Goal: Task Accomplishment & Management: Complete application form

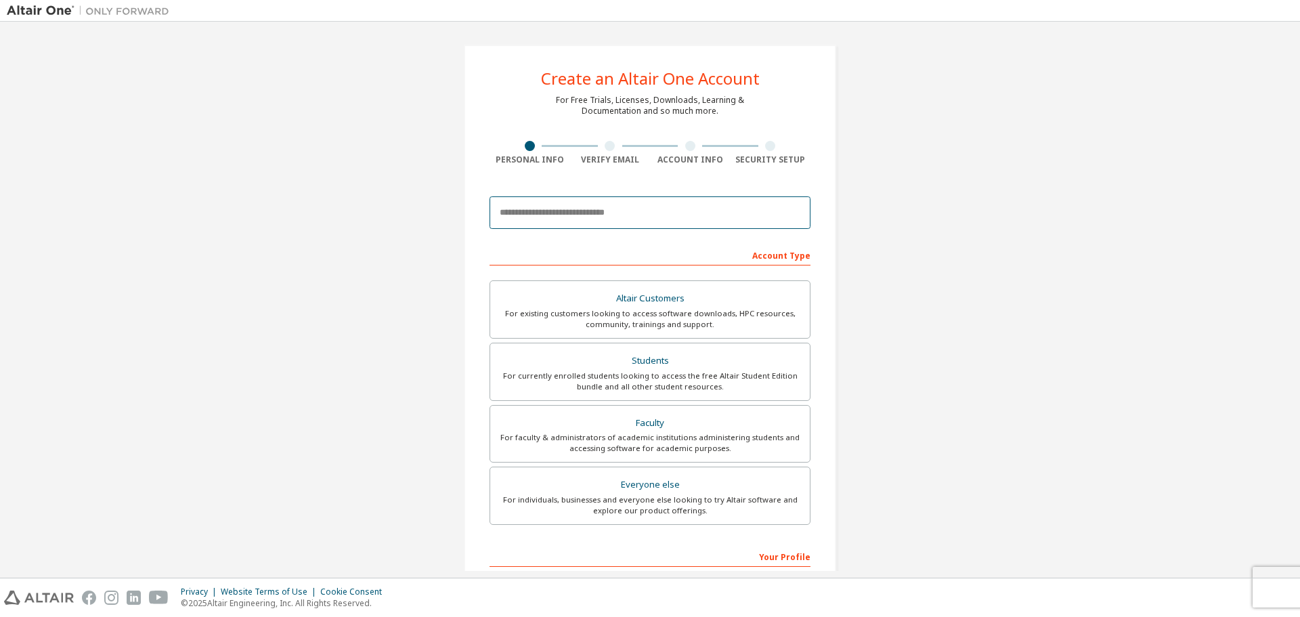
click at [595, 212] on input "email" at bounding box center [649, 212] width 321 height 32
click at [868, 186] on div "Create an Altair One Account For Free Trials, Licenses, Downloads, Learning & D…" at bounding box center [650, 386] width 1286 height 717
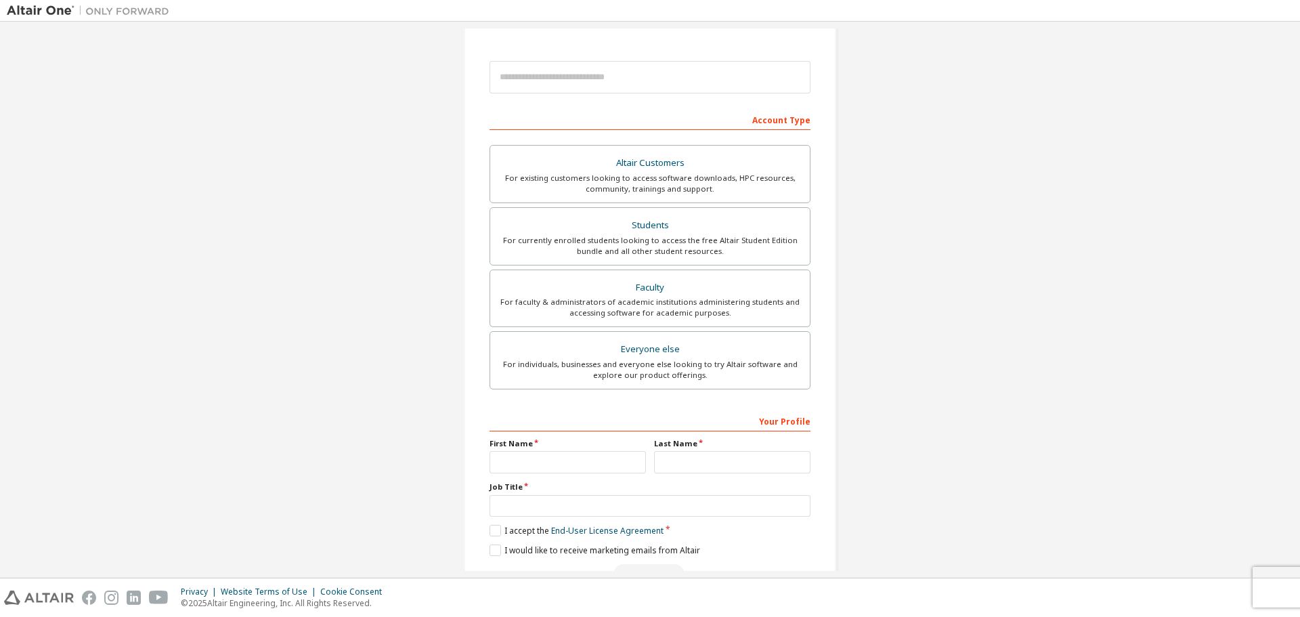
scroll to position [175, 0]
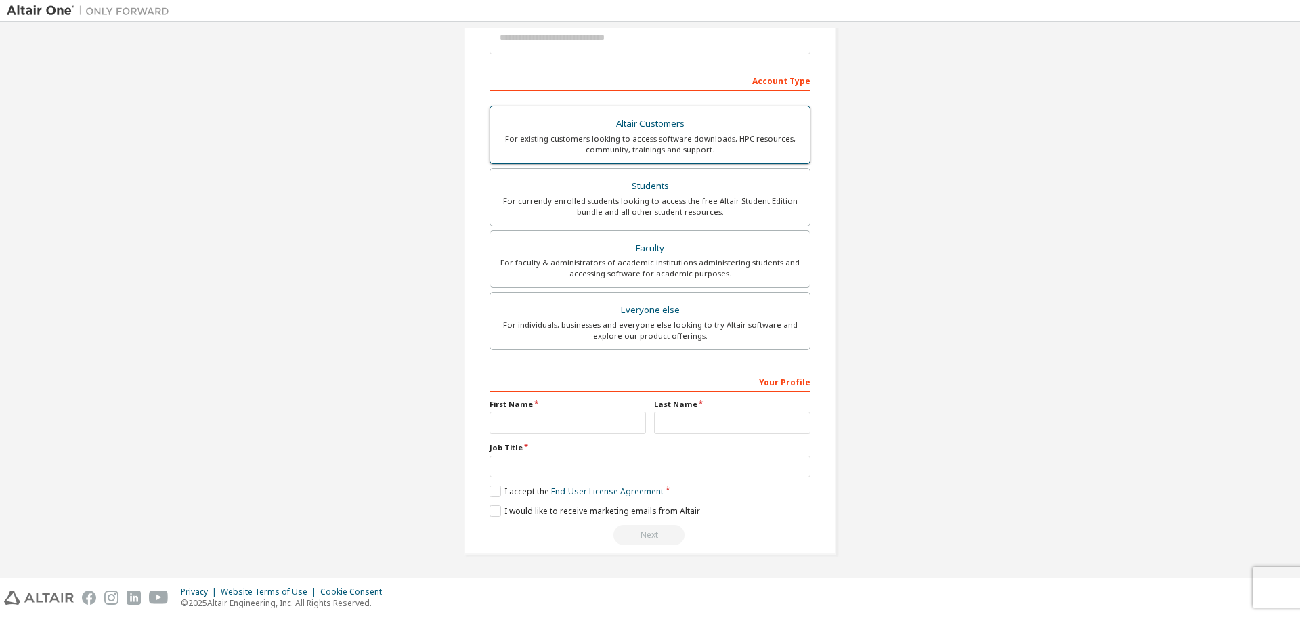
click at [730, 197] on div "For currently enrolled students looking to access the free Altair Student Editi…" at bounding box center [649, 207] width 303 height 22
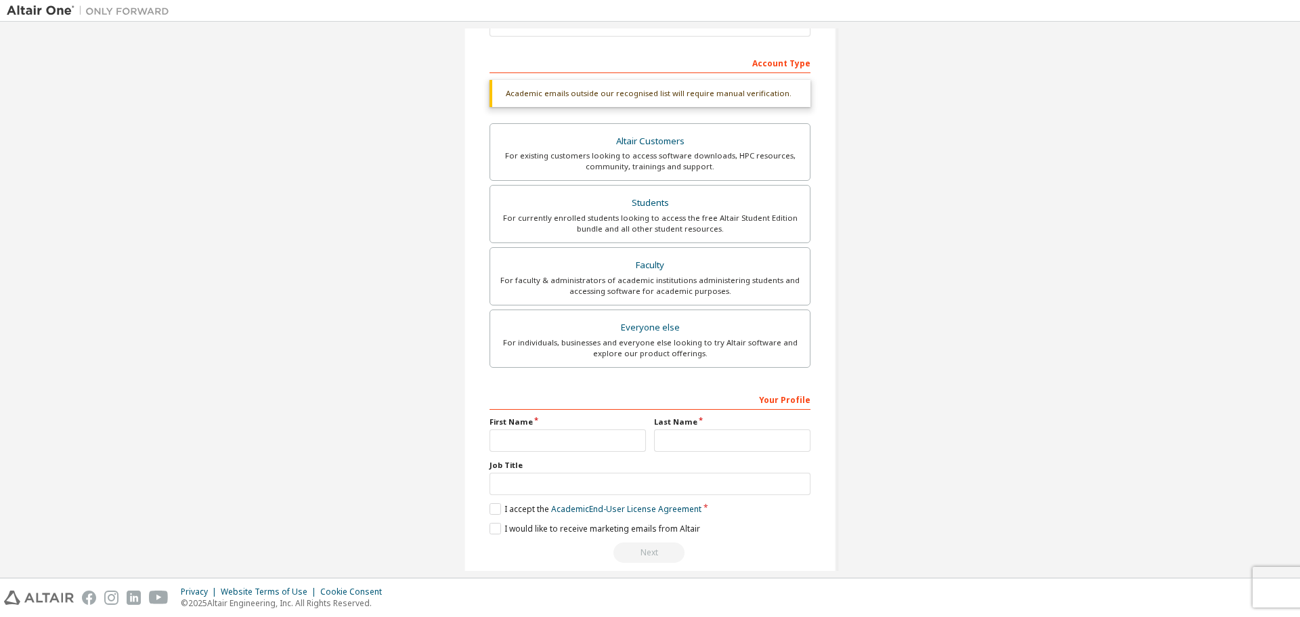
scroll to position [210, 0]
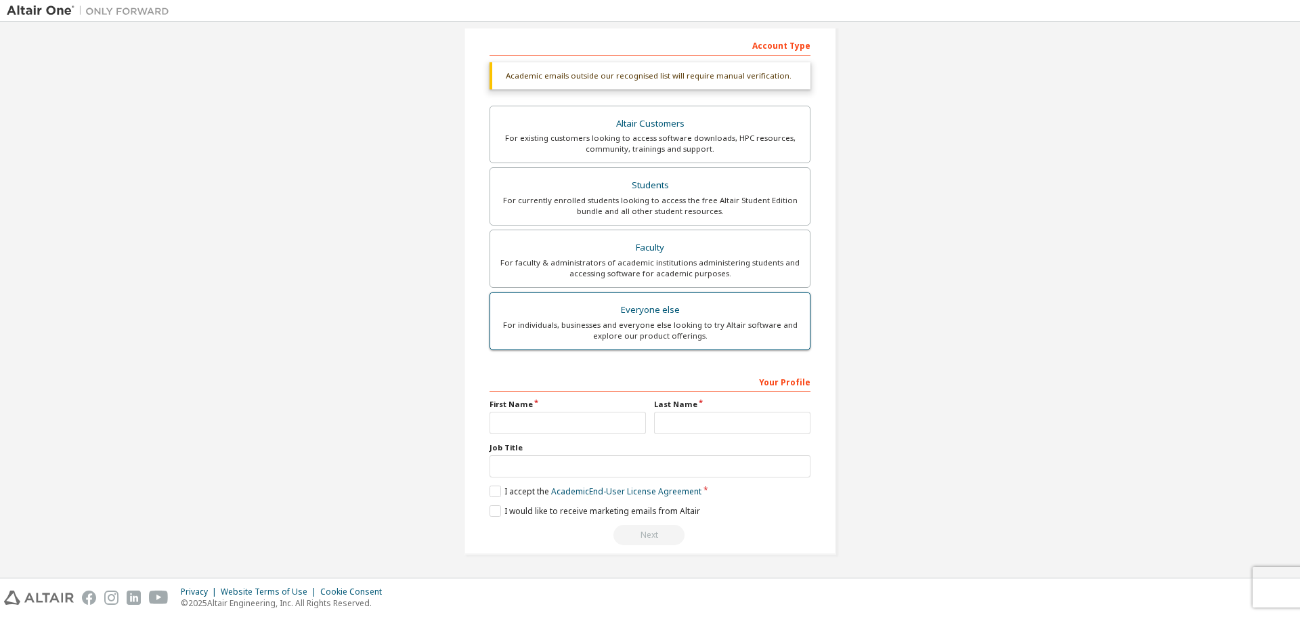
click at [630, 311] on div "Everyone else" at bounding box center [649, 310] width 303 height 19
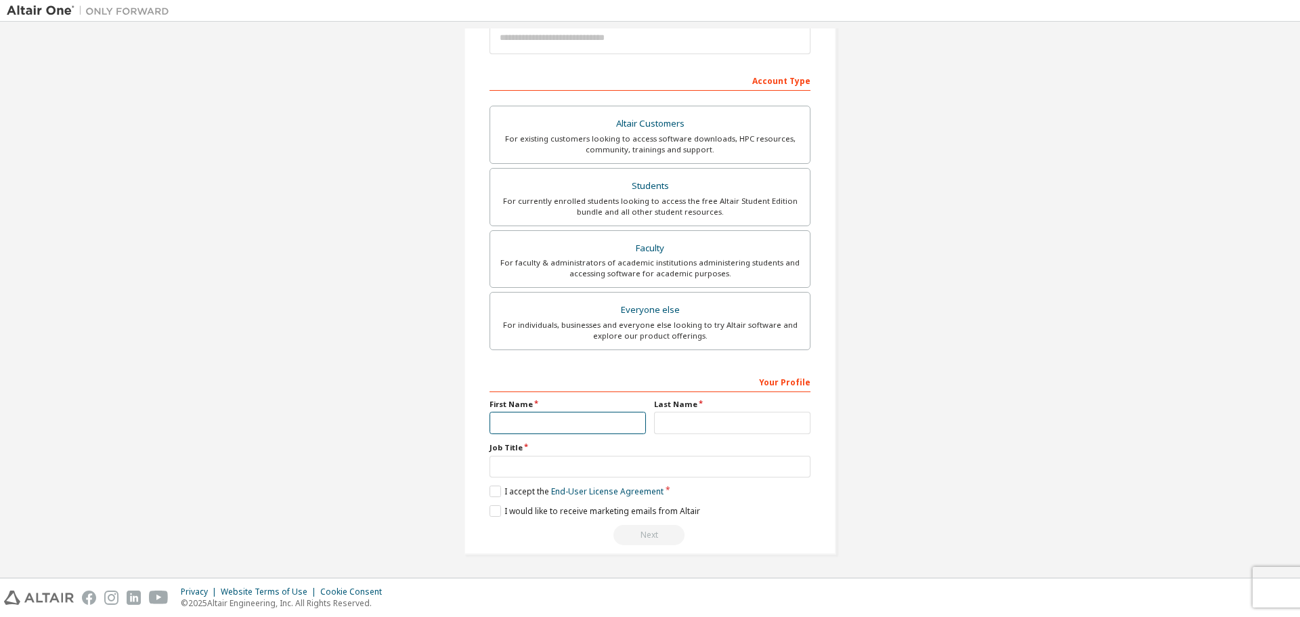
drag, startPoint x: 548, startPoint y: 423, endPoint x: 581, endPoint y: 416, distance: 33.9
click at [548, 422] on input "text" at bounding box center [567, 423] width 156 height 22
type input "*"
type input "*********"
click at [661, 426] on input "text" at bounding box center [732, 423] width 156 height 22
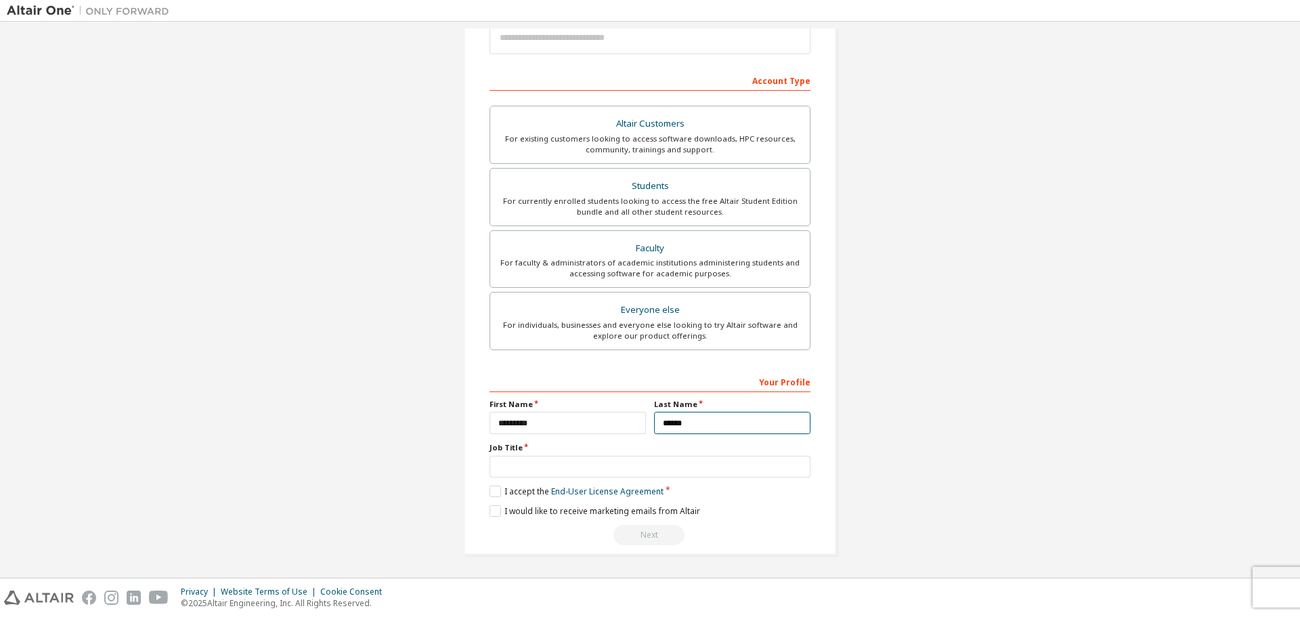
type input "******"
click at [740, 466] on input "text" at bounding box center [649, 467] width 321 height 22
type input "********"
click at [498, 494] on label "I accept the End-User License Agreement" at bounding box center [576, 491] width 174 height 12
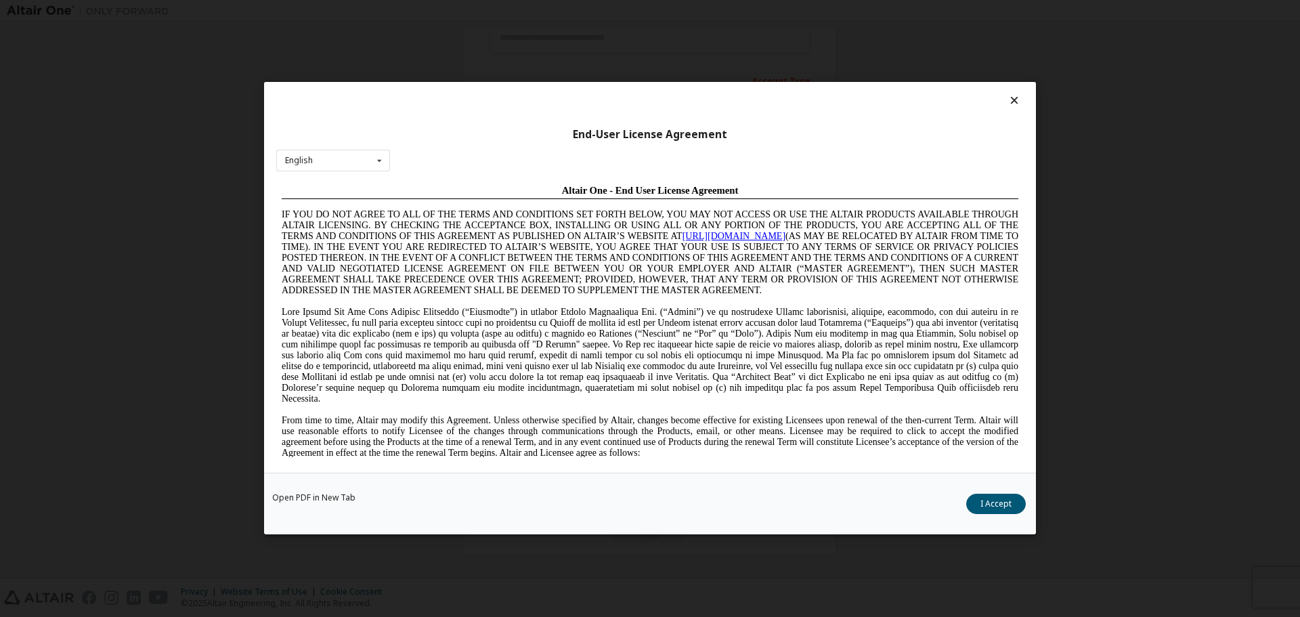
scroll to position [0, 0]
click at [994, 506] on button "I Accept" at bounding box center [996, 504] width 60 height 20
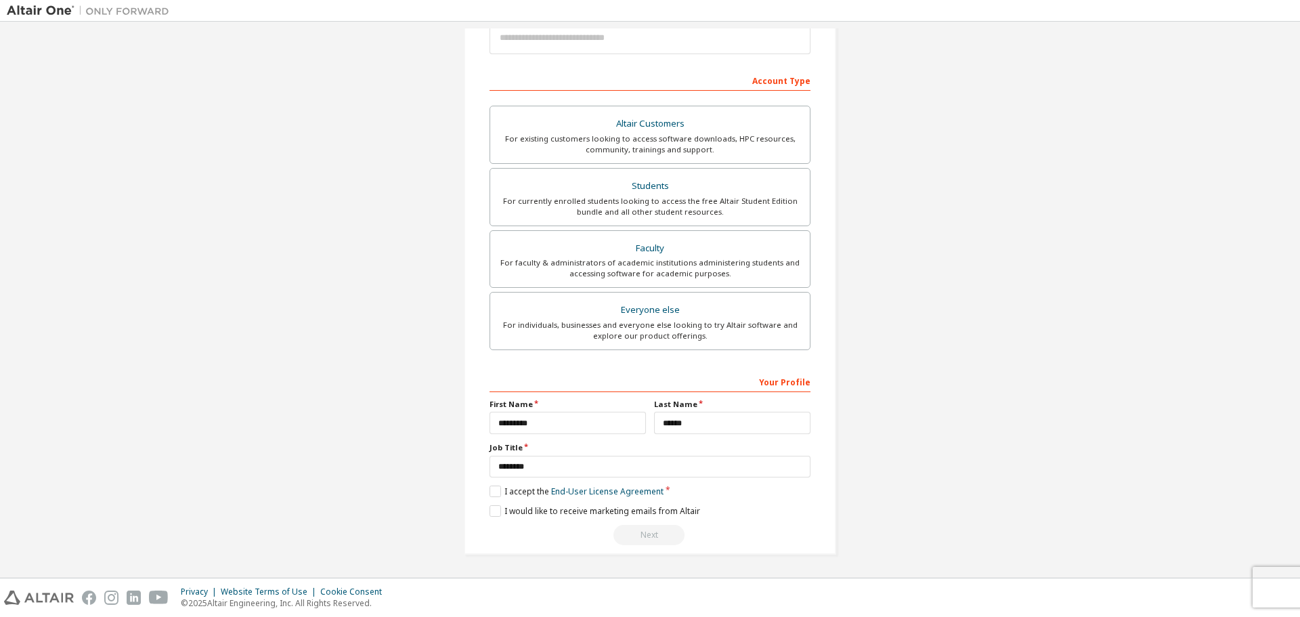
click at [659, 531] on div "Next" at bounding box center [649, 535] width 321 height 20
click at [493, 490] on label "I accept the End-User License Agreement" at bounding box center [576, 491] width 174 height 12
click at [651, 527] on div "Next" at bounding box center [649, 535] width 321 height 20
click at [495, 490] on label "I accept the End-User License Agreement" at bounding box center [576, 491] width 174 height 12
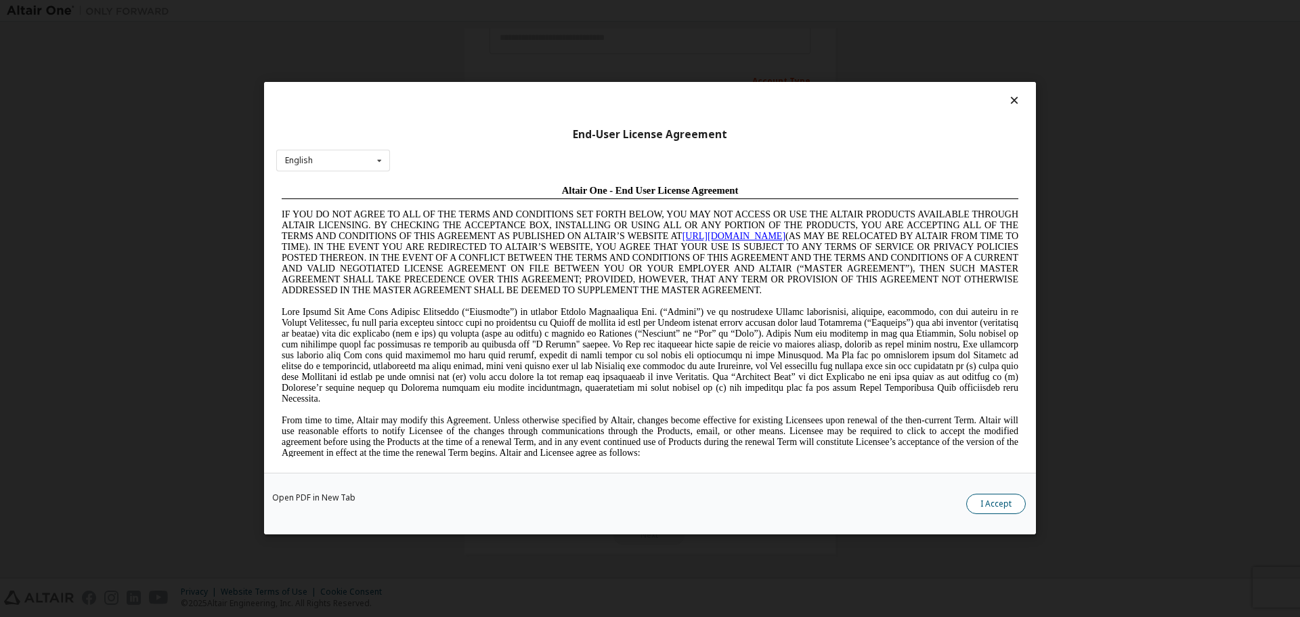
click at [988, 510] on button "I Accept" at bounding box center [996, 504] width 60 height 20
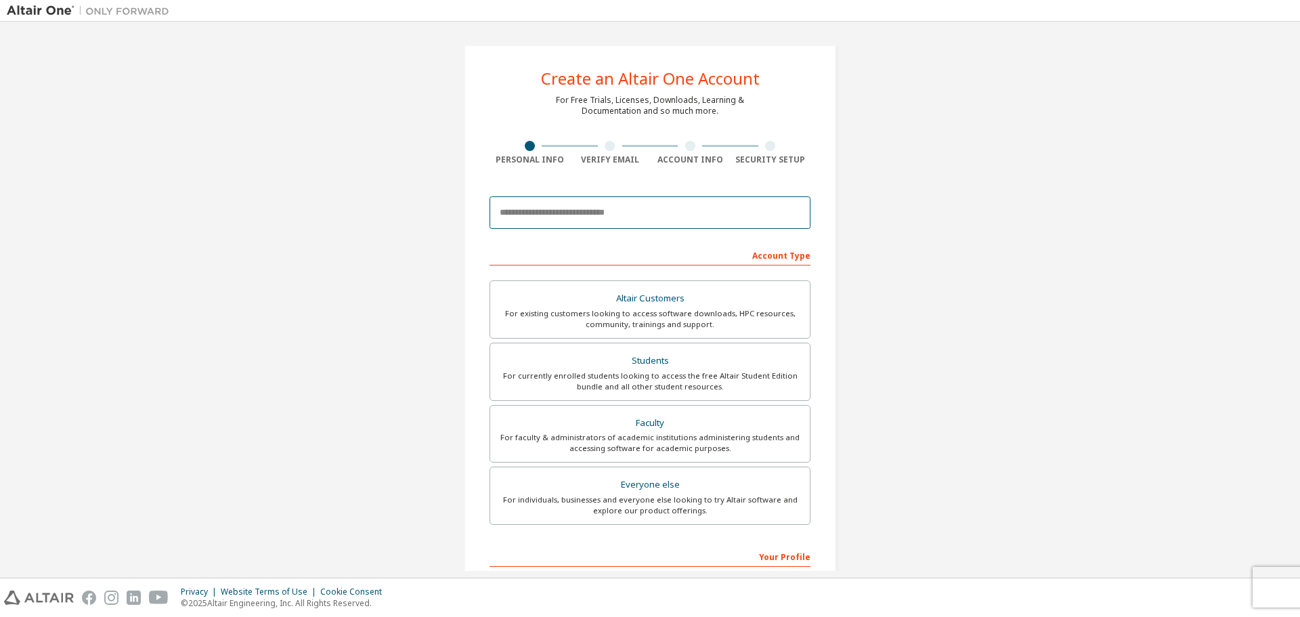
click at [715, 219] on input "email" at bounding box center [649, 212] width 321 height 32
click at [948, 480] on div "Create an Altair One Account For Free Trials, Licenses, Downloads, Learning & D…" at bounding box center [650, 386] width 1286 height 717
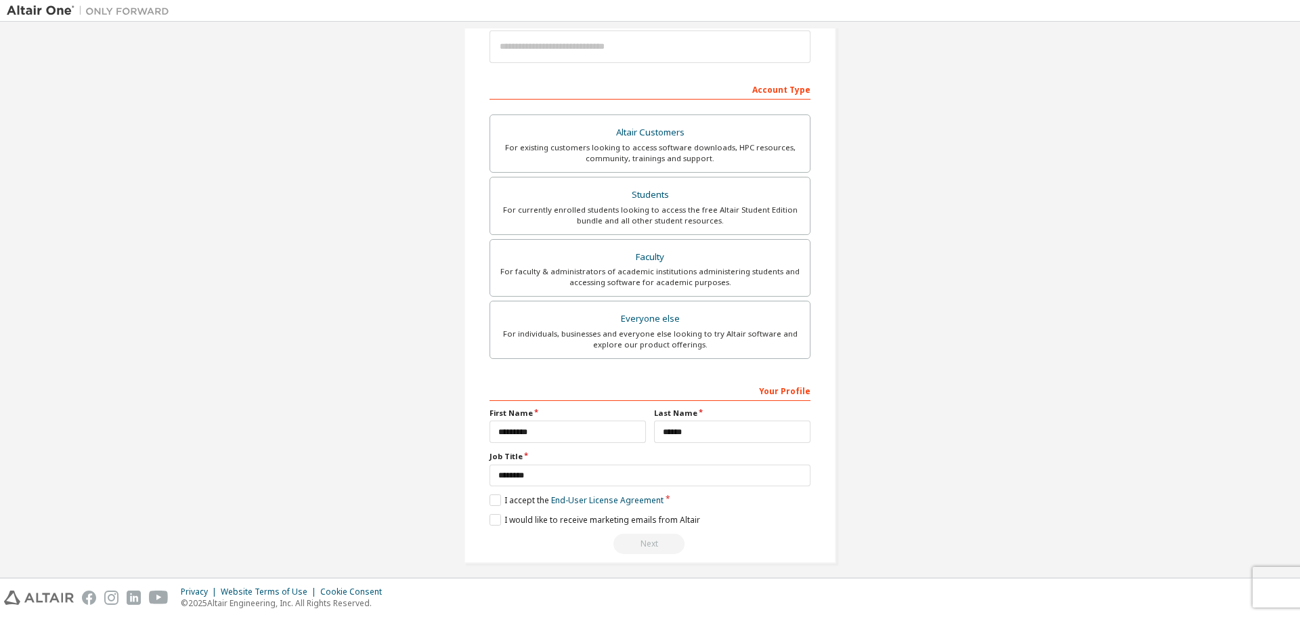
scroll to position [175, 0]
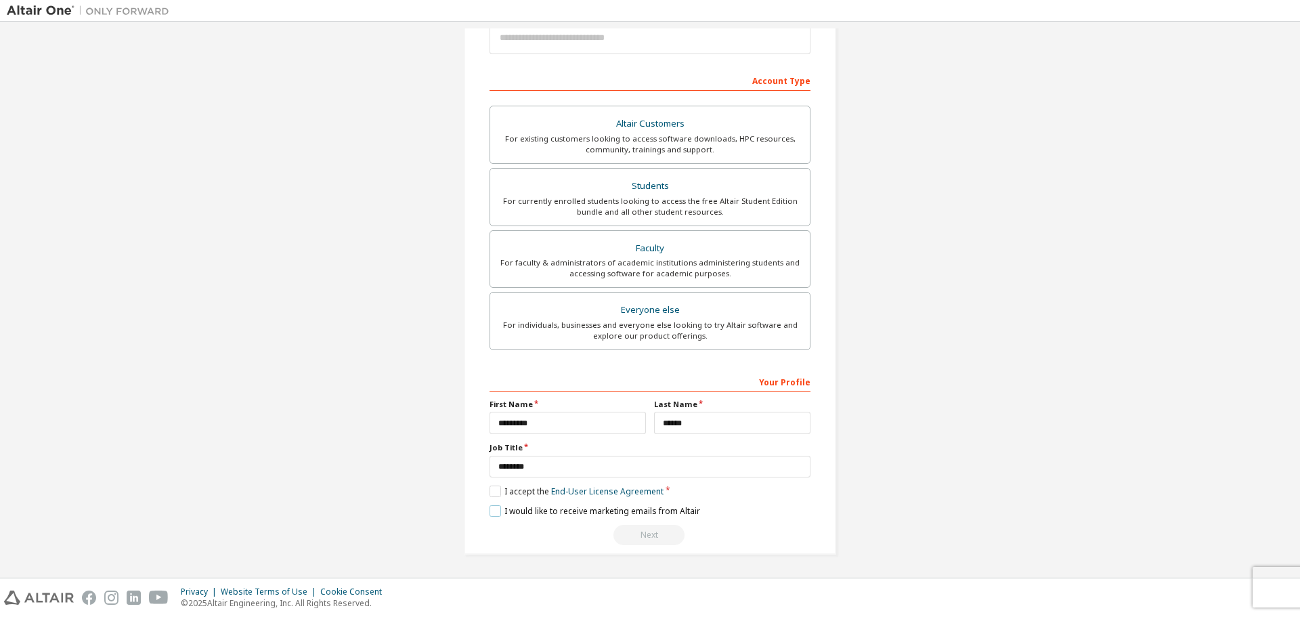
click at [489, 508] on label "I would like to receive marketing emails from Altair" at bounding box center [594, 511] width 211 height 12
click at [489, 509] on label "I would like to receive marketing emails from Altair" at bounding box center [594, 511] width 211 height 12
click at [581, 461] on input "********" at bounding box center [649, 467] width 321 height 22
click at [598, 463] on input "********" at bounding box center [649, 467] width 321 height 22
click at [657, 236] on label "Faculty For faculty & administrators of academic institutions administering stu…" at bounding box center [649, 259] width 321 height 58
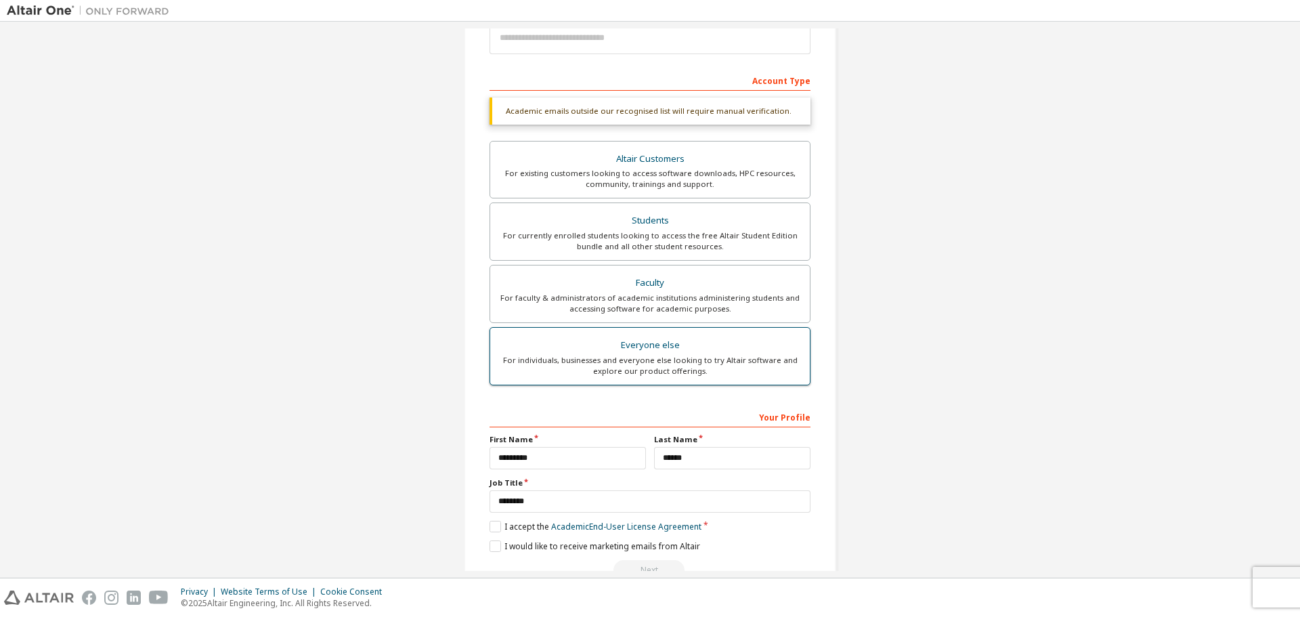
click at [673, 378] on label "Everyone else For individuals, businesses and everyone else looking to try Alta…" at bounding box center [649, 356] width 321 height 58
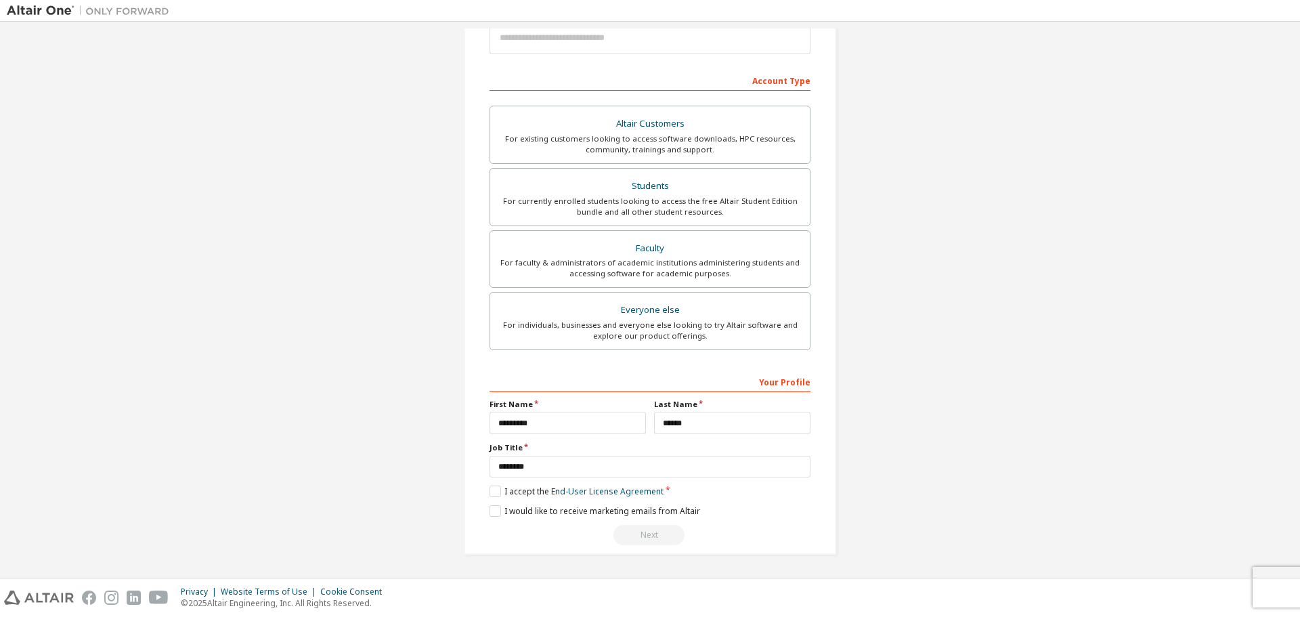
click at [630, 541] on div "Next" at bounding box center [649, 535] width 321 height 20
drag, startPoint x: 632, startPoint y: 539, endPoint x: 733, endPoint y: 442, distance: 140.3
click at [634, 537] on div "Next" at bounding box center [649, 535] width 321 height 20
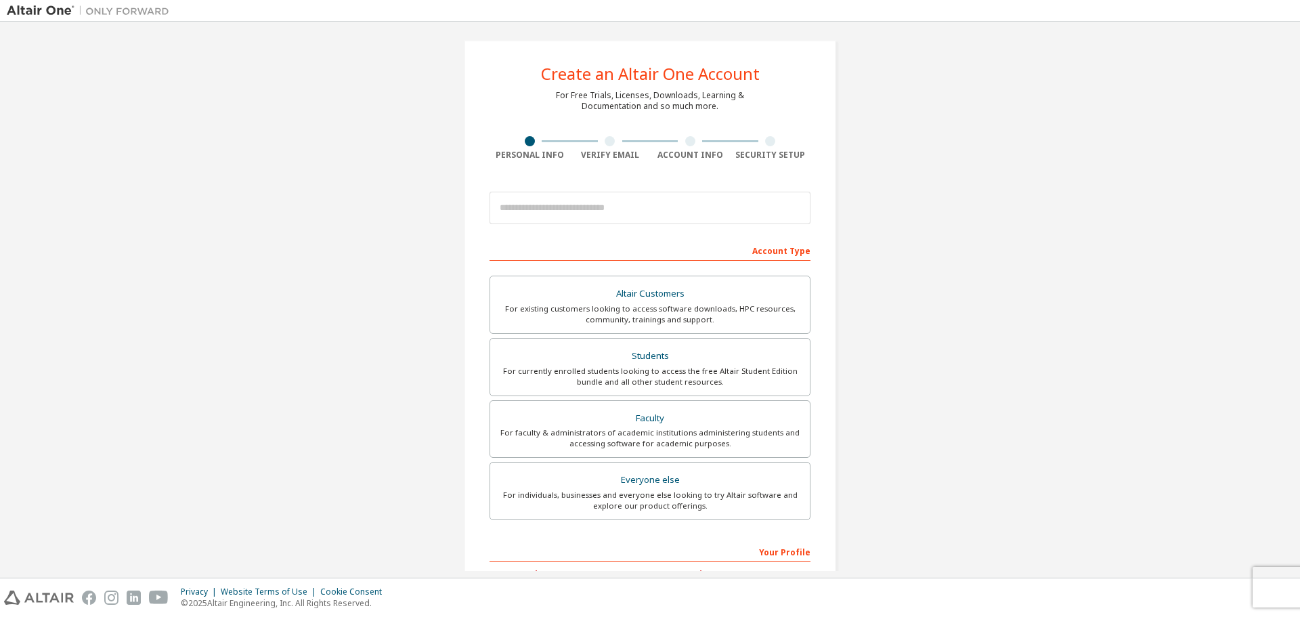
scroll to position [0, 0]
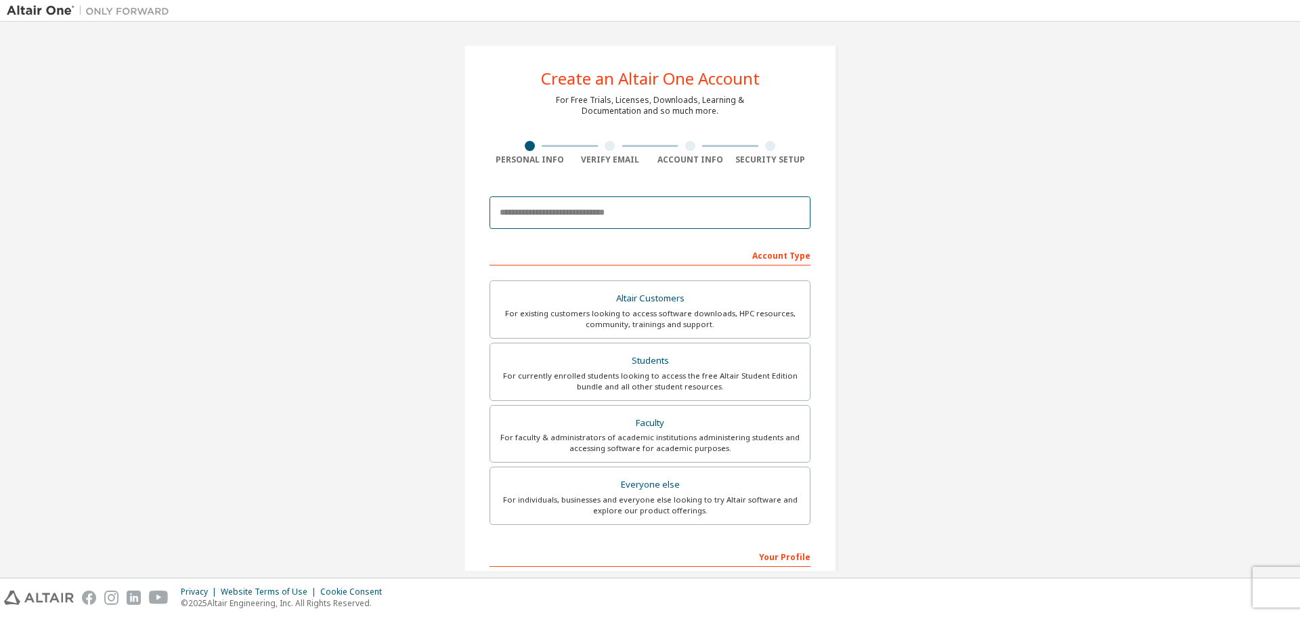
click at [602, 211] on input "email" at bounding box center [649, 212] width 321 height 32
type input "*"
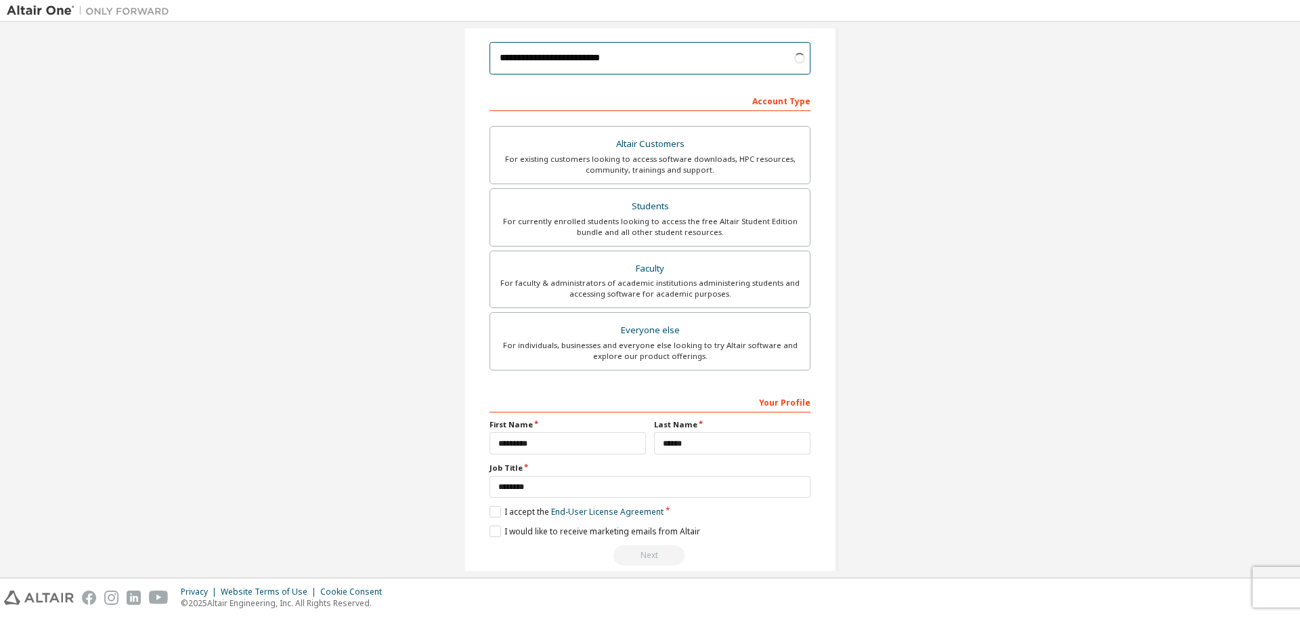
scroll to position [175, 0]
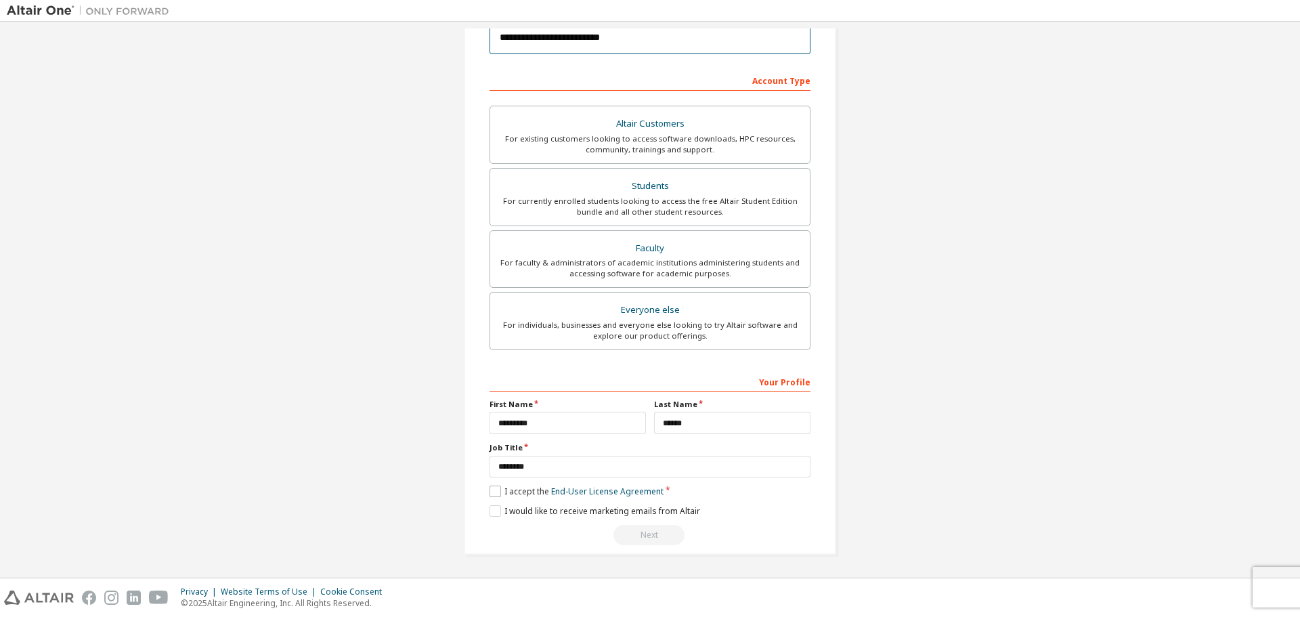
type input "**********"
click at [500, 493] on label "I accept the End-User License Agreement" at bounding box center [576, 491] width 174 height 12
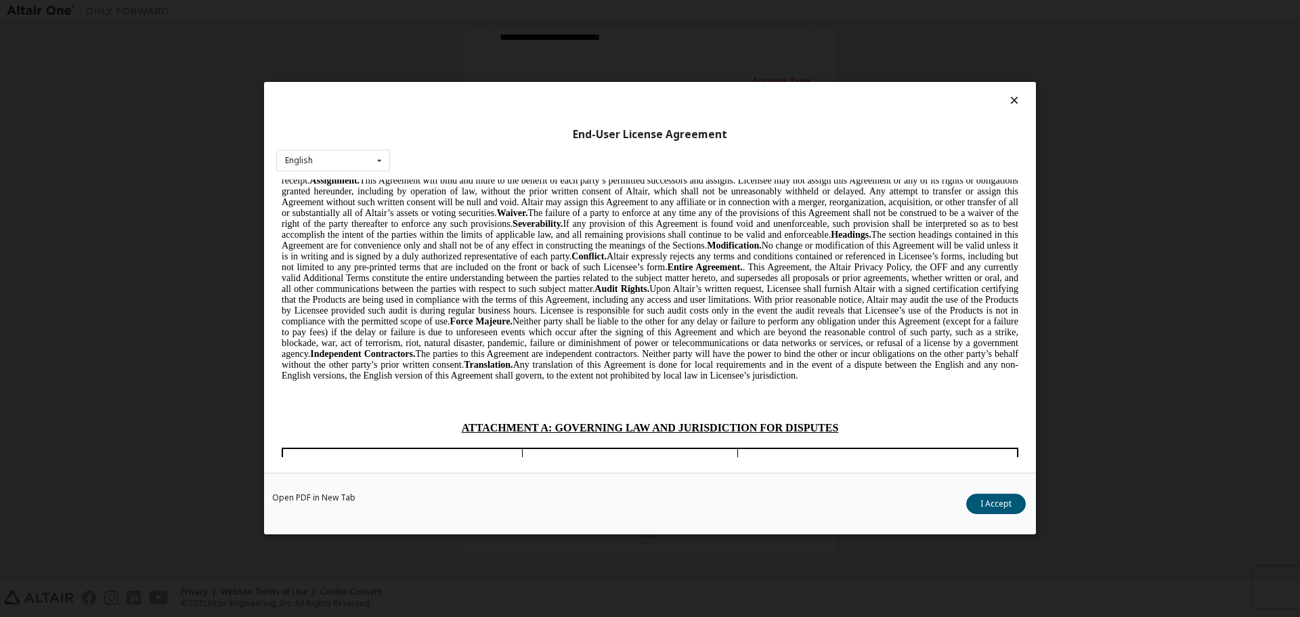
scroll to position [3432, 0]
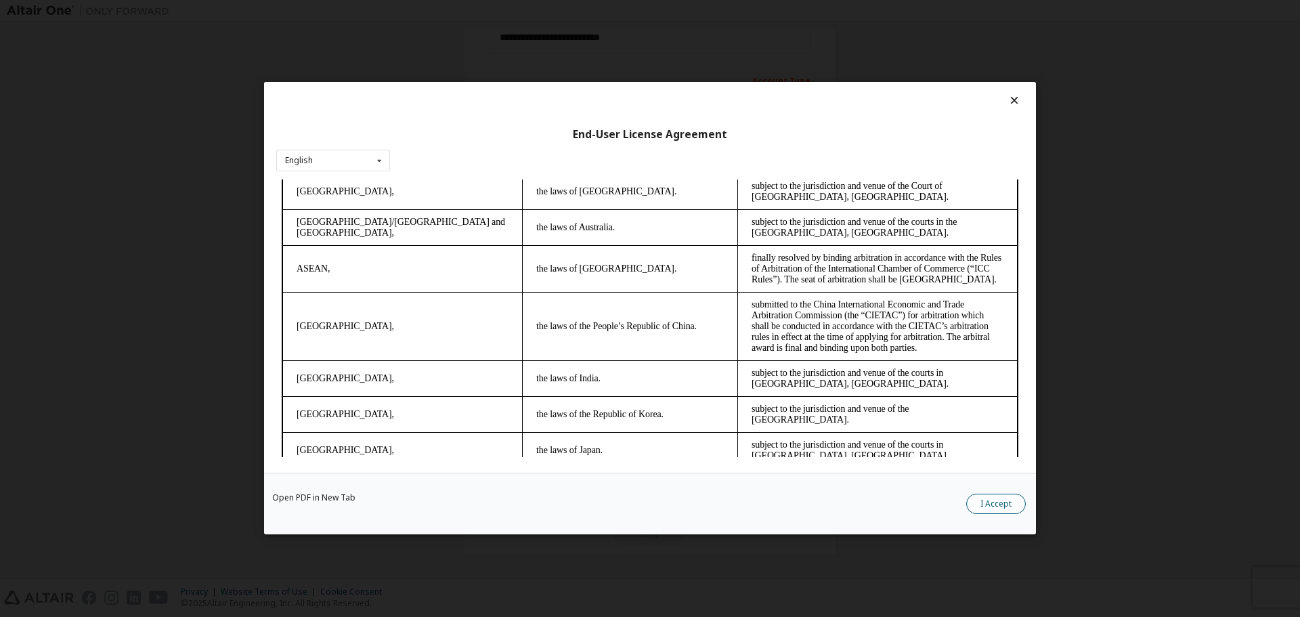
click at [993, 508] on button "I Accept" at bounding box center [996, 504] width 60 height 20
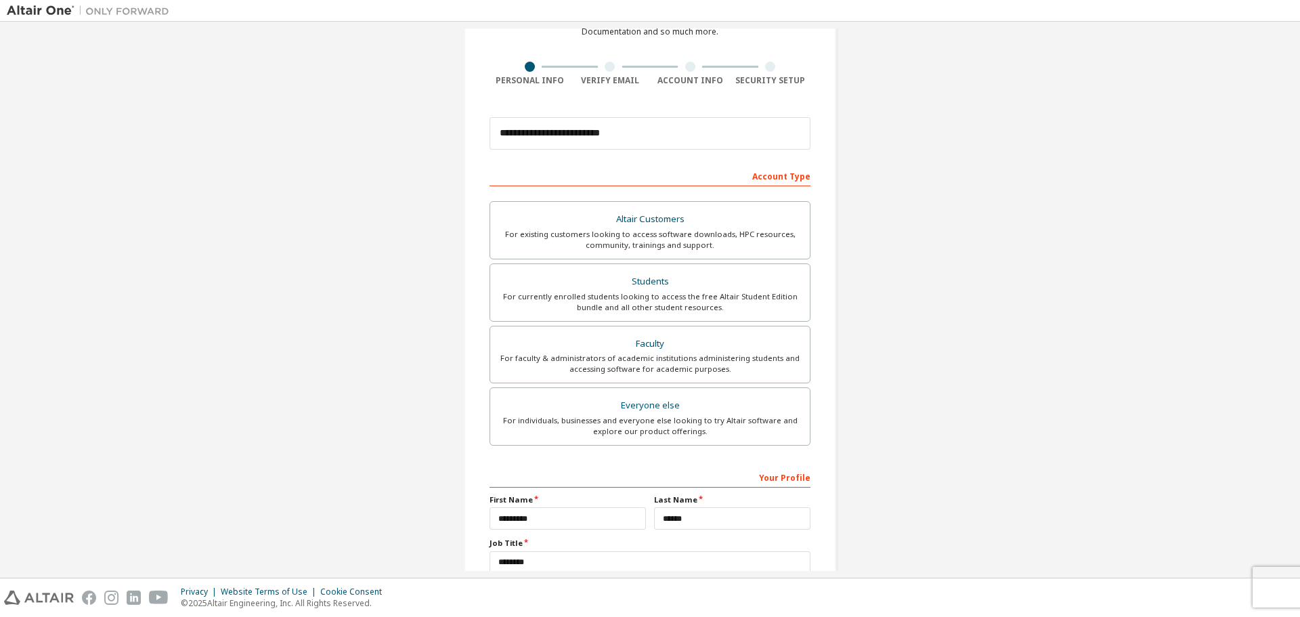
scroll to position [175, 0]
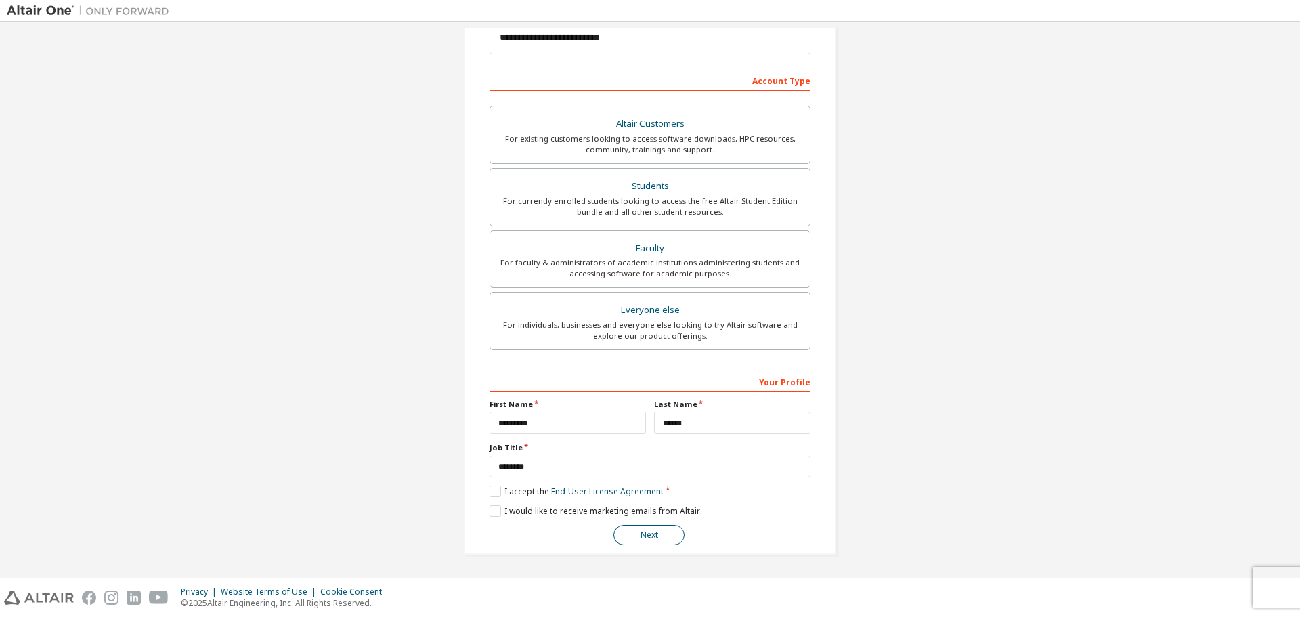
click at [644, 532] on button "Next" at bounding box center [648, 535] width 71 height 20
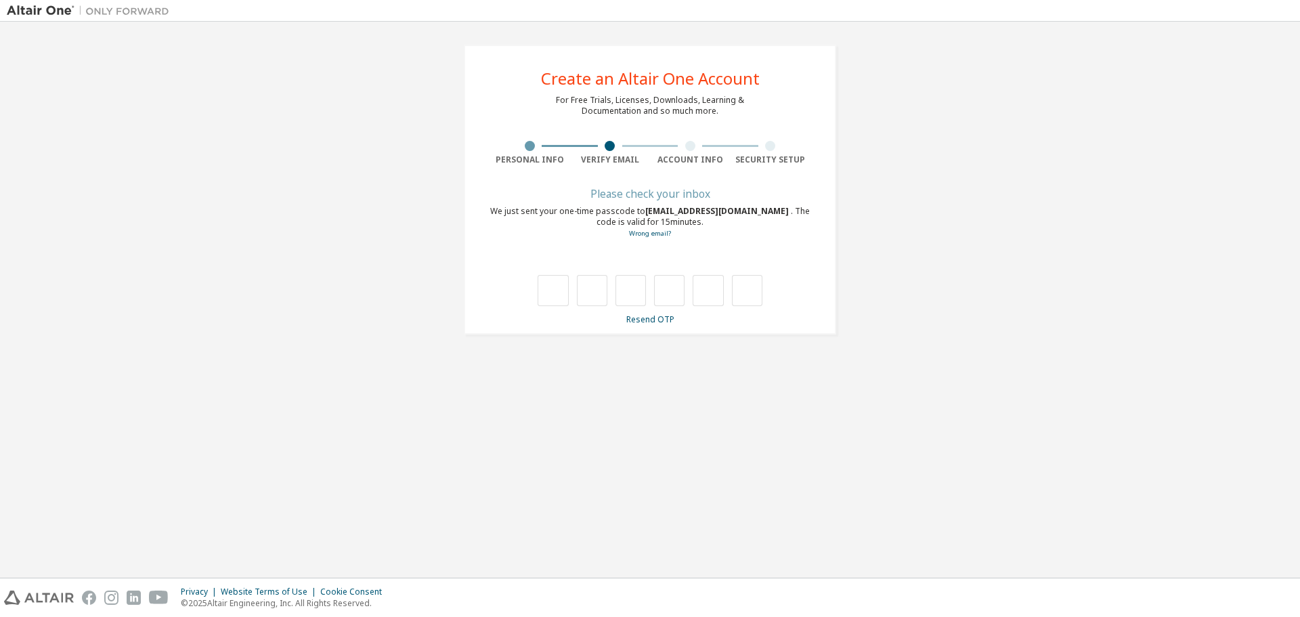
type input "*"
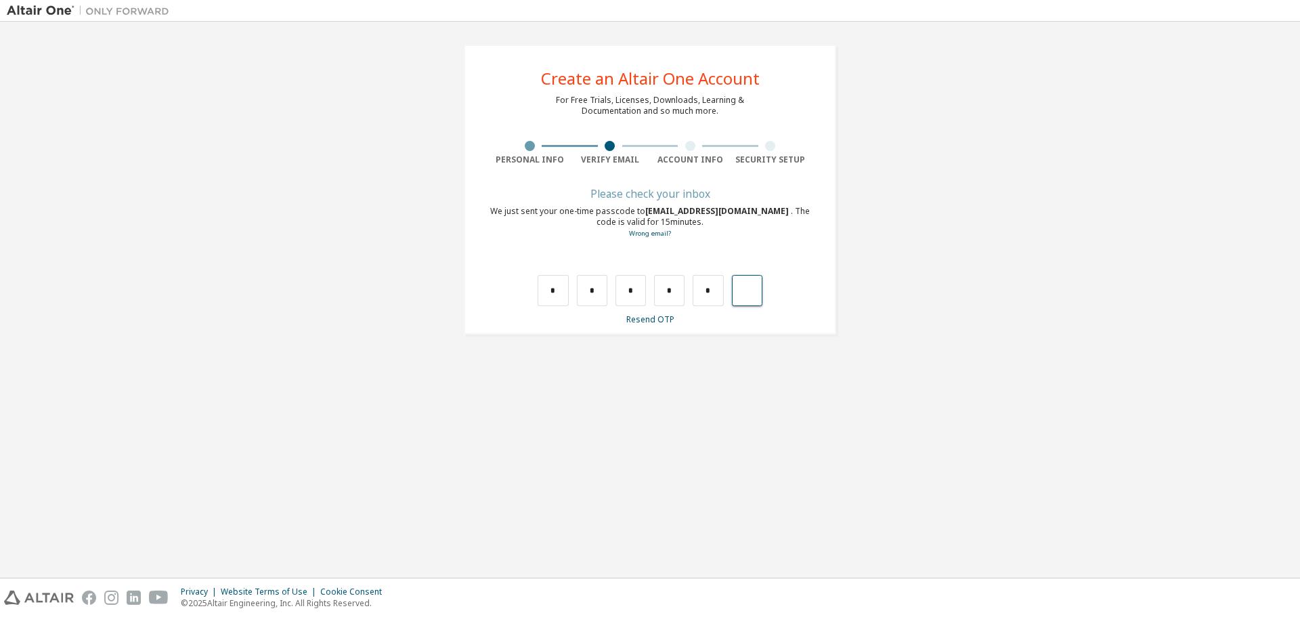
type input "*"
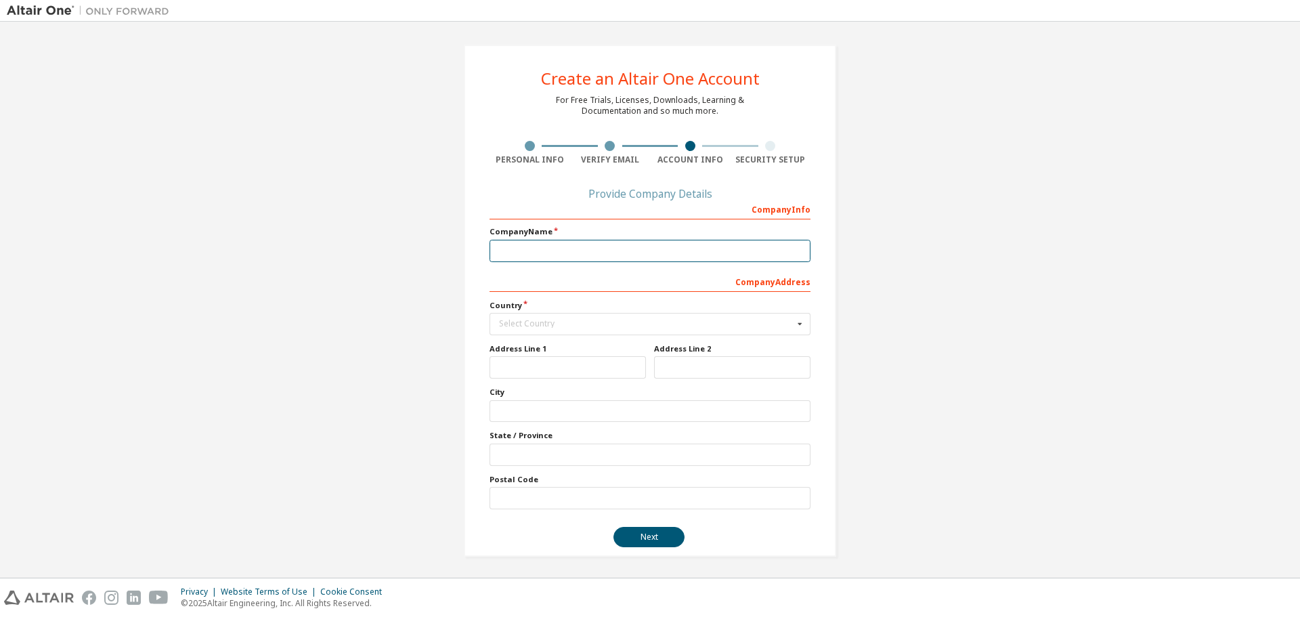
click at [614, 255] on input "text" at bounding box center [649, 251] width 321 height 22
type input "***"
drag, startPoint x: 607, startPoint y: 325, endPoint x: 623, endPoint y: 325, distance: 15.6
click at [617, 324] on div "Select Country" at bounding box center [646, 324] width 294 height 8
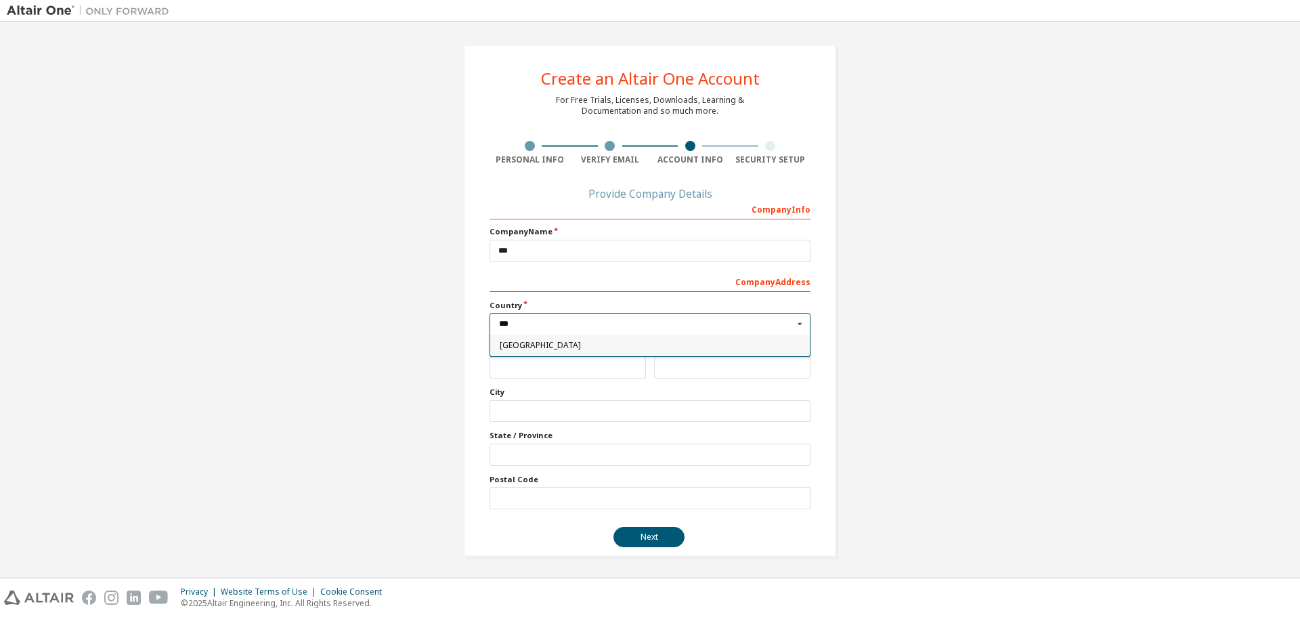
type input "***"
click at [607, 351] on div "[GEOGRAPHIC_DATA]" at bounding box center [650, 345] width 320 height 22
type input "***"
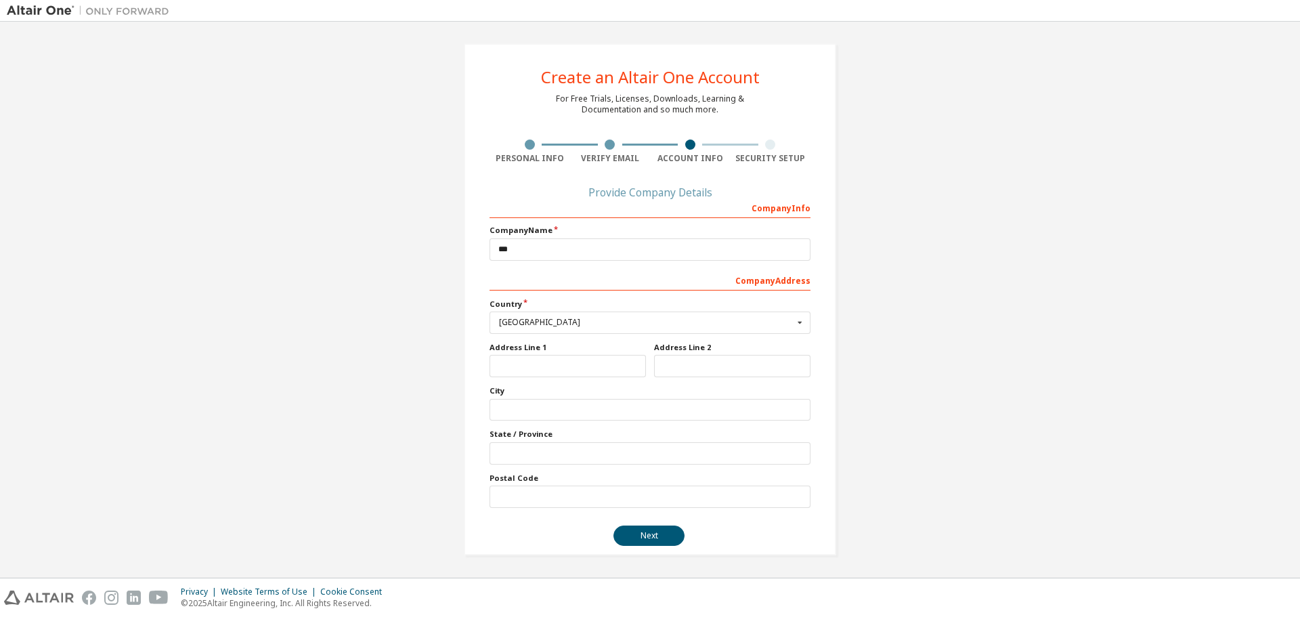
scroll to position [2, 0]
click at [653, 530] on button "Next" at bounding box center [648, 535] width 71 height 20
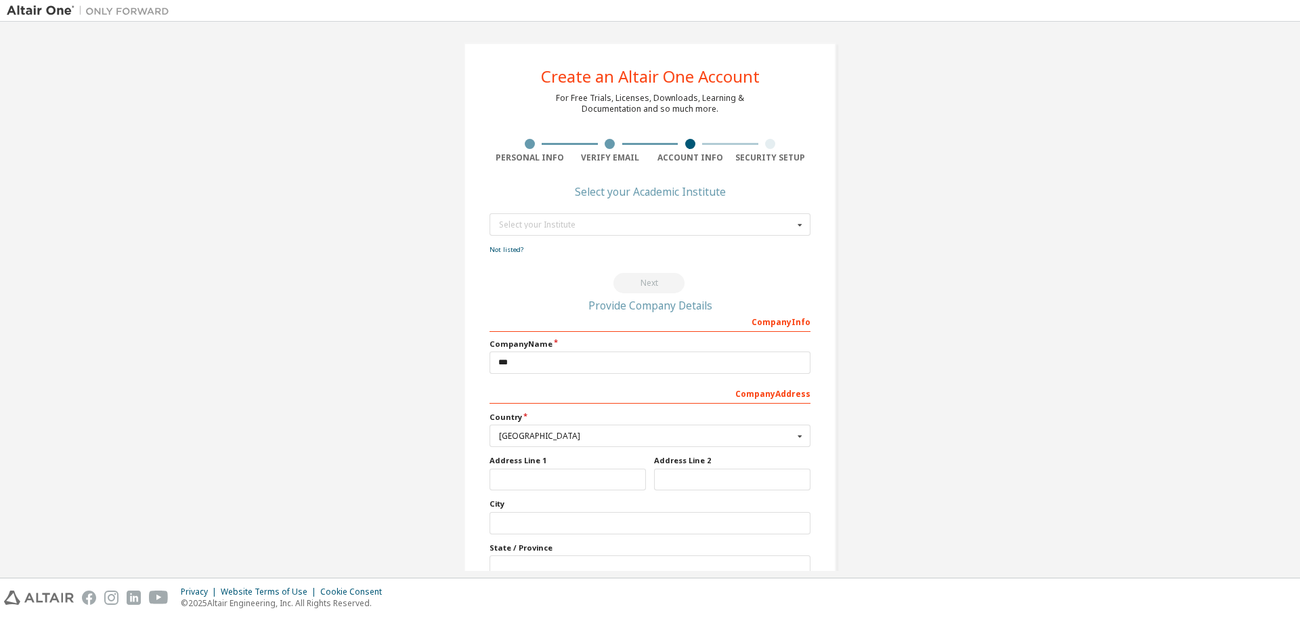
scroll to position [0, 0]
